Goal: Task Accomplishment & Management: Complete application form

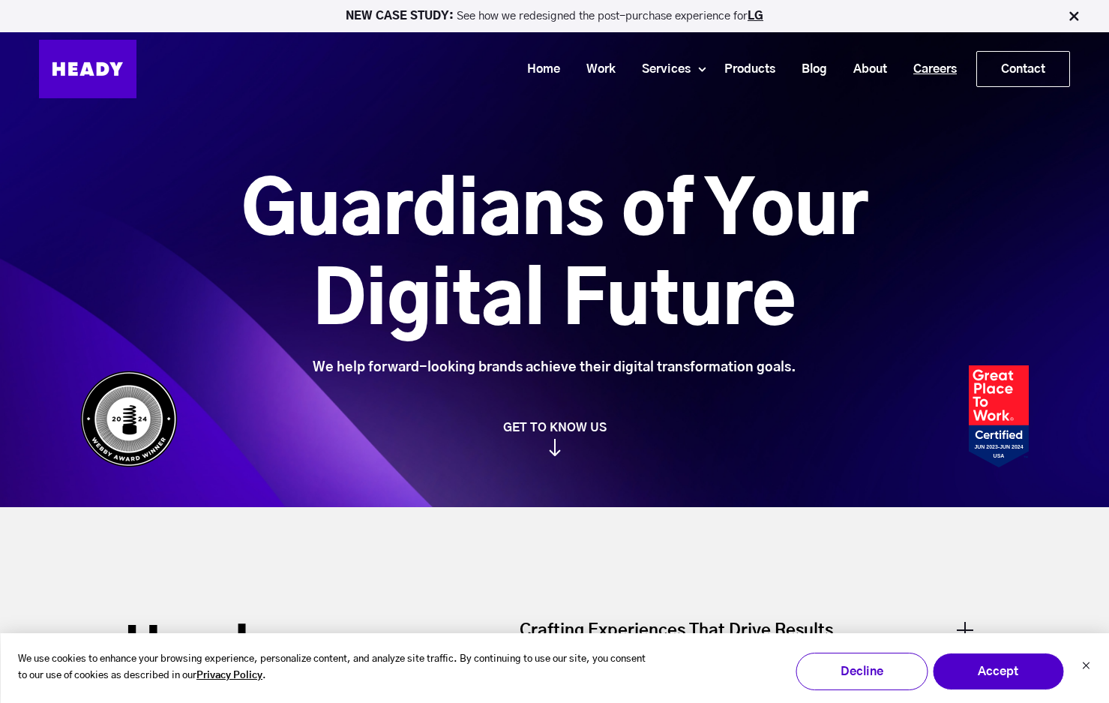
click at [931, 70] on link "Careers" at bounding box center [929, 69] width 70 height 28
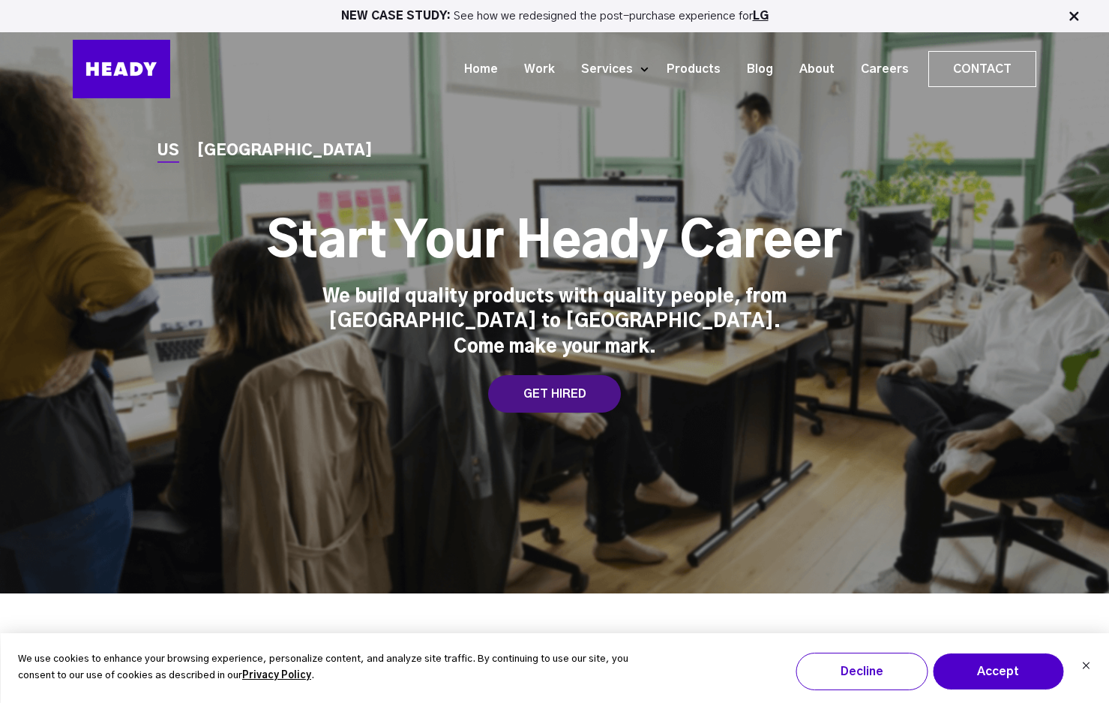
click at [530, 394] on div "GET HIRED" at bounding box center [554, 393] width 133 height 37
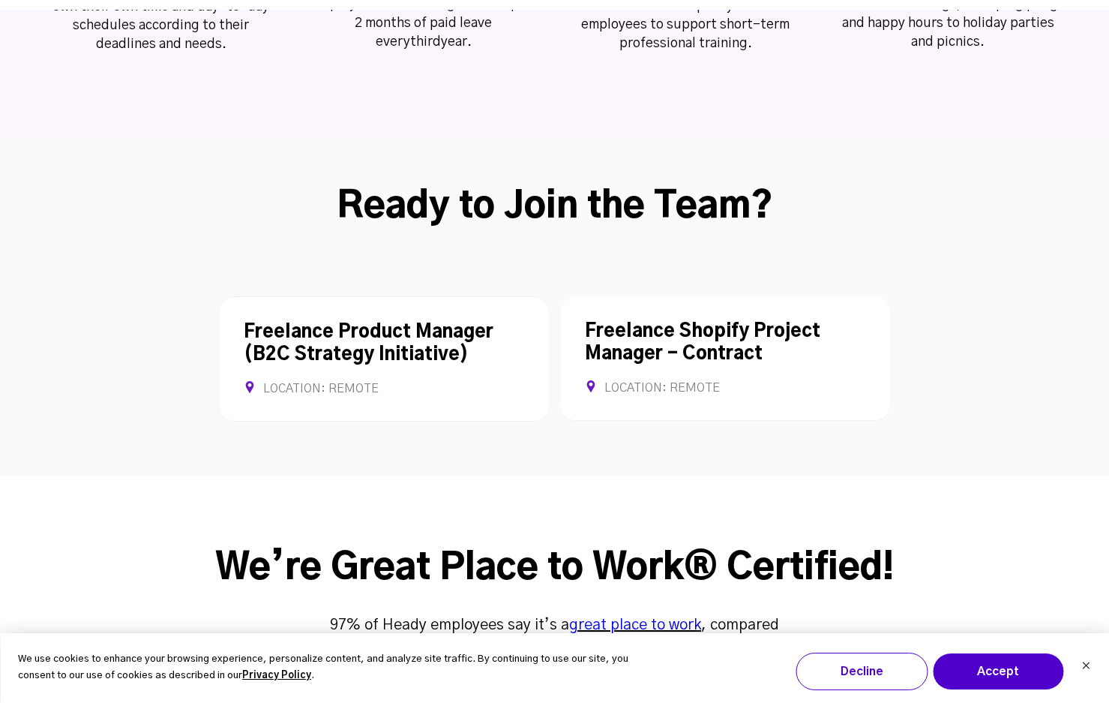
scroll to position [3918, 0]
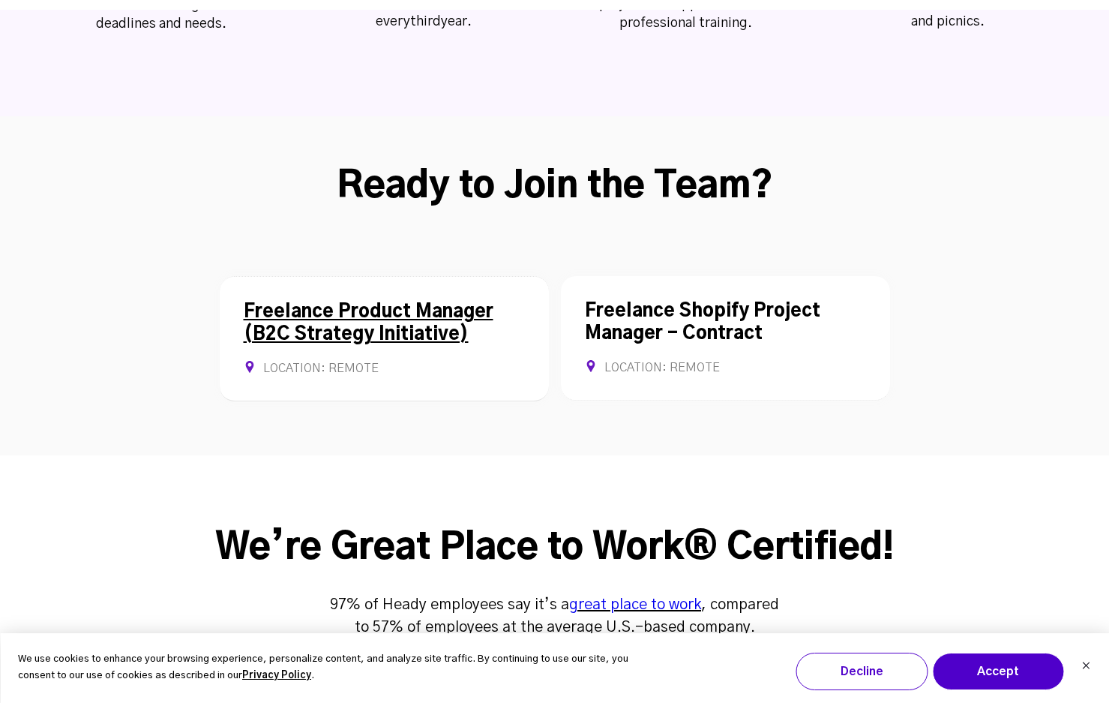
click at [397, 303] on link "Freelance Product Manager (B2C Strategy Initiative)" at bounding box center [369, 323] width 250 height 40
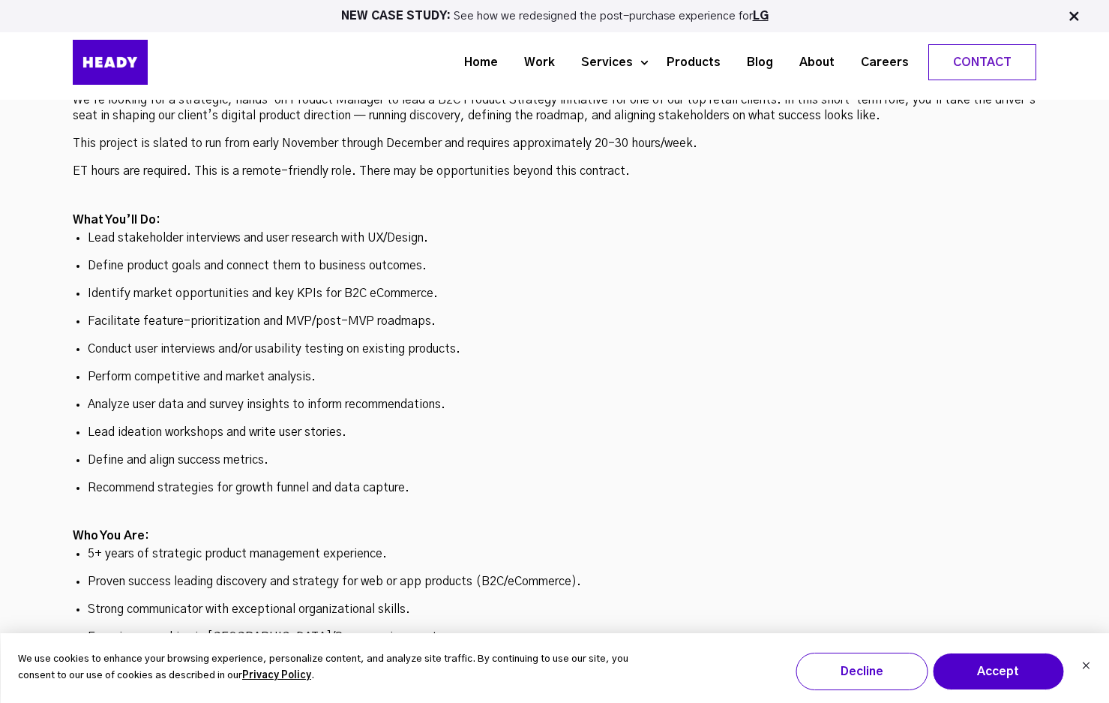
scroll to position [4009, 0]
